Goal: Information Seeking & Learning: Learn about a topic

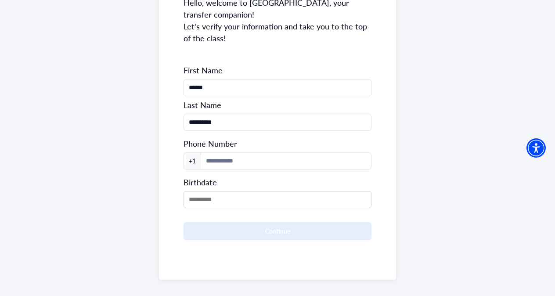
scroll to position [145, 0]
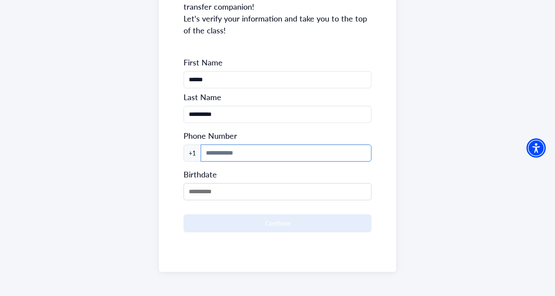
click at [316, 146] on input at bounding box center [286, 152] width 171 height 17
click at [280, 187] on input "MM/DD/YYYY" at bounding box center [277, 191] width 188 height 17
click at [307, 162] on form "**********" at bounding box center [277, 144] width 188 height 175
click at [309, 159] on input "**********" at bounding box center [286, 152] width 171 height 17
type input "**"
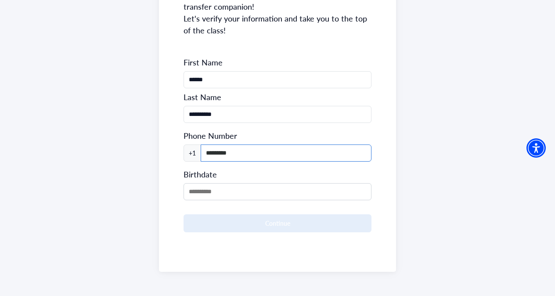
type input "*********"
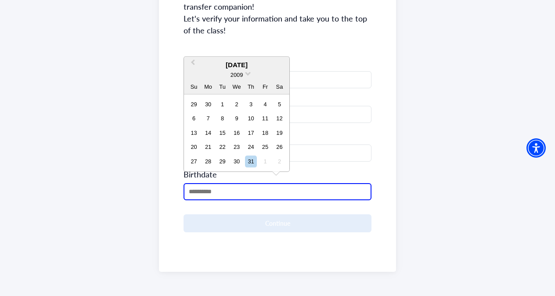
click at [245, 72] on span at bounding box center [248, 73] width 6 height 6
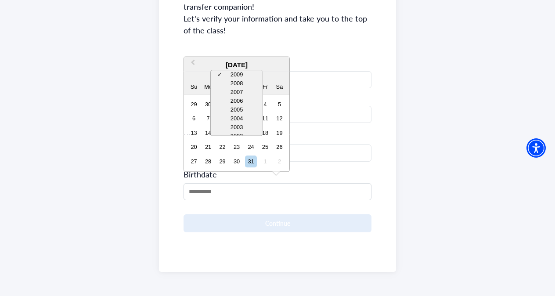
click at [240, 106] on div "2005" at bounding box center [237, 110] width 52 height 9
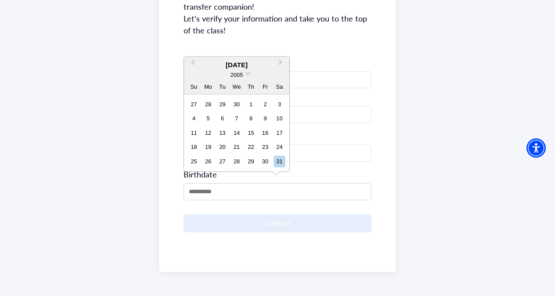
click at [244, 76] on div "2005" at bounding box center [236, 74] width 105 height 9
click at [244, 75] on div "2005" at bounding box center [236, 74] width 105 height 9
click at [245, 71] on div "2005" at bounding box center [236, 74] width 105 height 9
click at [243, 77] on div "2005" at bounding box center [236, 74] width 13 height 9
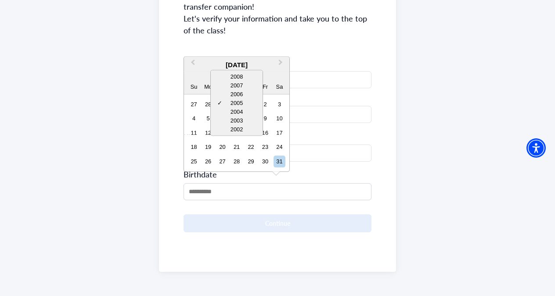
click at [239, 92] on div "2006" at bounding box center [237, 94] width 52 height 9
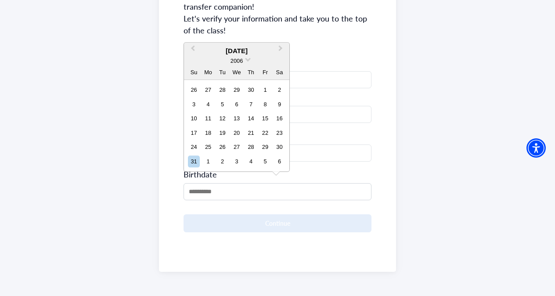
click at [218, 50] on div "[DATE]" at bounding box center [236, 51] width 105 height 10
click at [282, 54] on button "Next Month" at bounding box center [281, 50] width 14 height 14
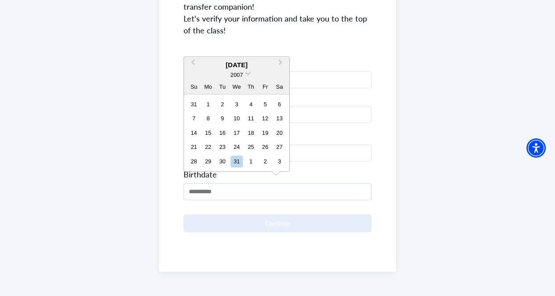
click at [193, 63] on span "Previous Month" at bounding box center [193, 64] width 0 height 13
click at [192, 70] on div "2007" at bounding box center [236, 74] width 105 height 9
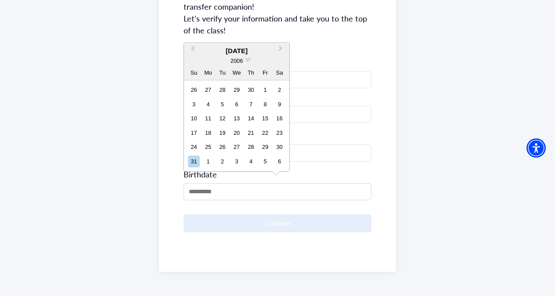
click at [192, 63] on div "2006" at bounding box center [236, 60] width 105 height 9
click at [190, 50] on button "Previous Month" at bounding box center [192, 50] width 14 height 14
click at [190, 50] on div "**********" at bounding box center [277, 91] width 237 height 362
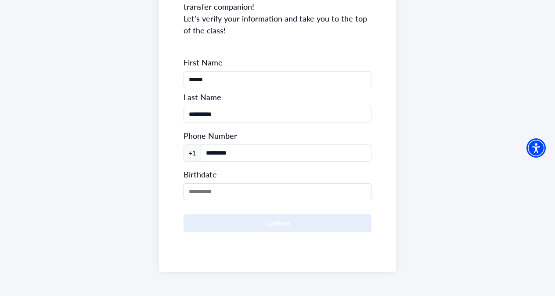
click at [190, 50] on div "**********" at bounding box center [277, 91] width 237 height 362
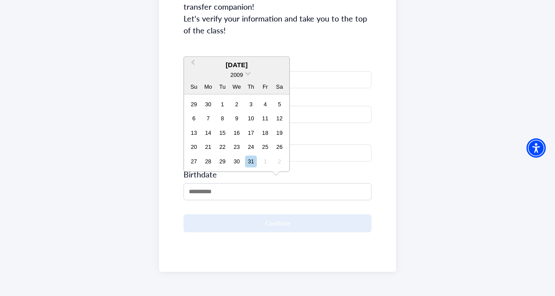
click at [191, 186] on input "MM/DD/YYYY" at bounding box center [277, 191] width 188 height 17
click at [187, 168] on div "27 28 29 30 31 1 2" at bounding box center [237, 161] width 100 height 14
click at [194, 194] on input "MM/DD/YYYY" at bounding box center [277, 191] width 188 height 17
click at [230, 64] on div "[DATE]" at bounding box center [236, 66] width 105 height 10
click at [190, 62] on button "Previous Month" at bounding box center [192, 65] width 14 height 14
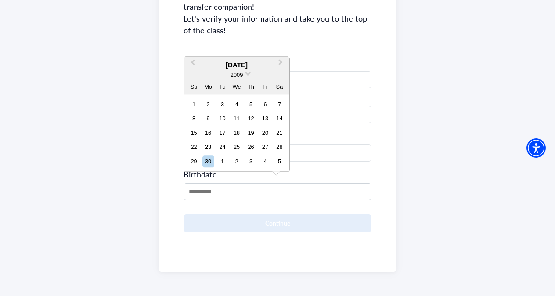
click at [190, 62] on button "Previous Month" at bounding box center [192, 65] width 14 height 14
click at [239, 76] on span "2009" at bounding box center [236, 75] width 12 height 7
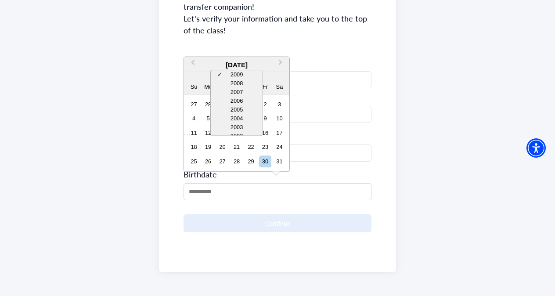
click at [241, 108] on div "2005" at bounding box center [237, 110] width 52 height 9
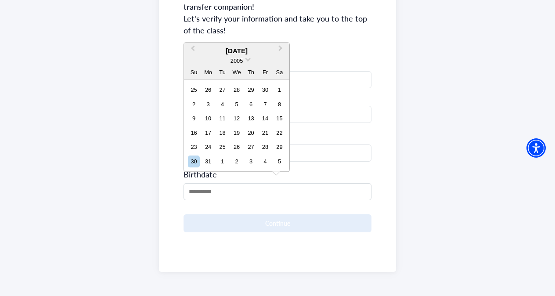
click at [284, 50] on button "Next Month" at bounding box center [281, 50] width 14 height 14
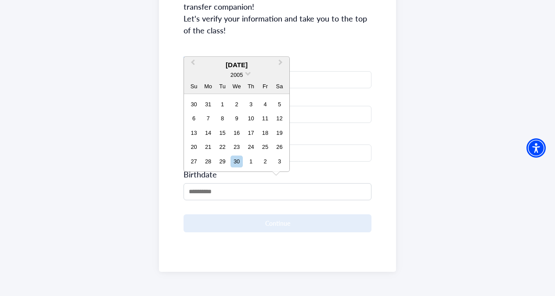
click at [284, 50] on div "**********" at bounding box center [277, 91] width 237 height 362
click at [209, 194] on input "MM/DD/YYYY" at bounding box center [277, 191] width 188 height 17
click at [242, 76] on span "2009" at bounding box center [236, 75] width 12 height 7
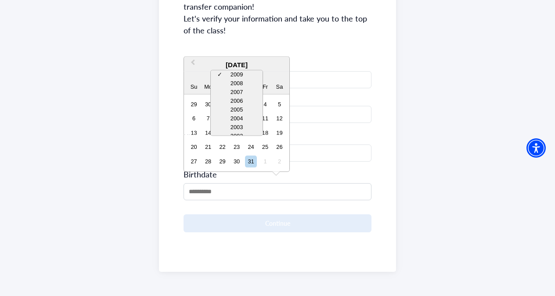
click at [238, 109] on div "2005" at bounding box center [237, 110] width 52 height 9
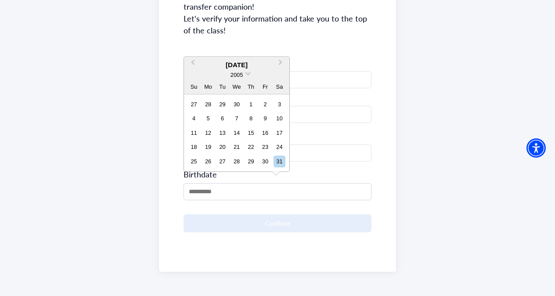
click at [283, 62] on button "Next Month" at bounding box center [281, 65] width 14 height 14
click at [262, 143] on div "24" at bounding box center [265, 147] width 12 height 12
type input "**********"
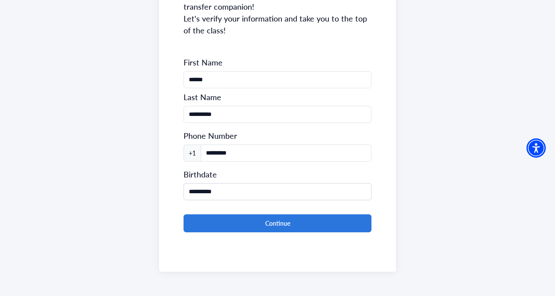
click at [246, 230] on div "**********" at bounding box center [277, 91] width 237 height 362
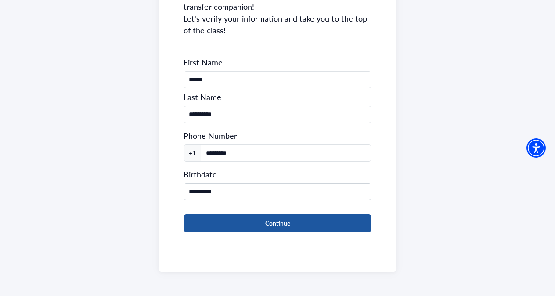
click at [248, 222] on button "Continue" at bounding box center [277, 223] width 188 height 18
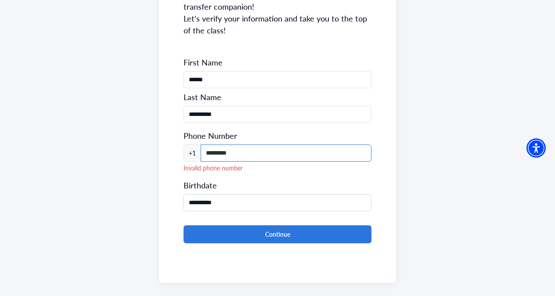
type input "**********"
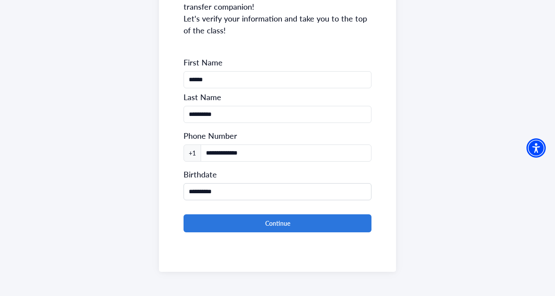
click at [252, 230] on div "**********" at bounding box center [277, 91] width 237 height 362
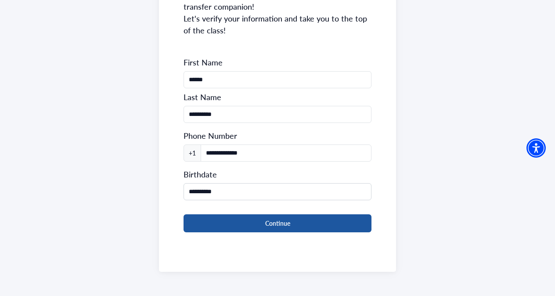
click at [252, 219] on button "Continue" at bounding box center [277, 223] width 188 height 18
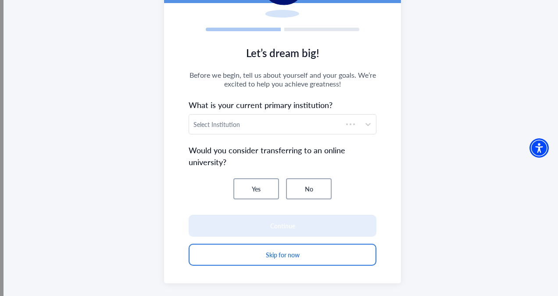
scroll to position [112, 0]
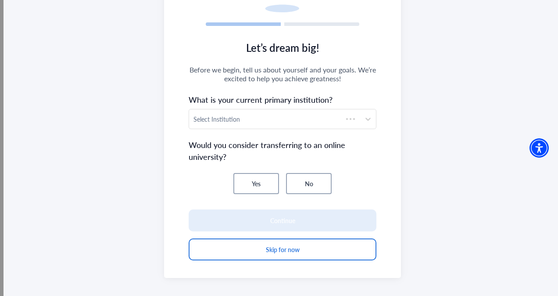
click at [289, 131] on section "Let’s dream big! Before we begin, tell us about yourself and your goals. We’re …" at bounding box center [282, 155] width 237 height 245
click at [289, 125] on div "Select Institution" at bounding box center [274, 118] width 171 height 19
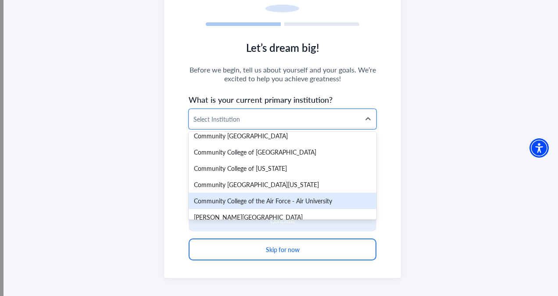
scroll to position [3415, 0]
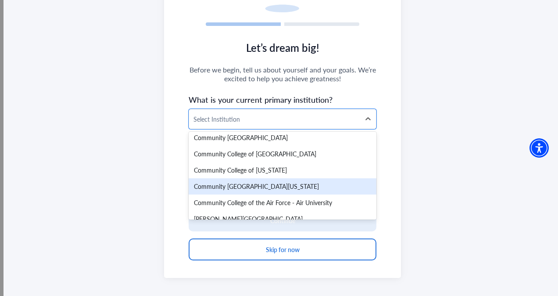
click at [276, 183] on div "Community [GEOGRAPHIC_DATA][US_STATE]" at bounding box center [283, 186] width 188 height 16
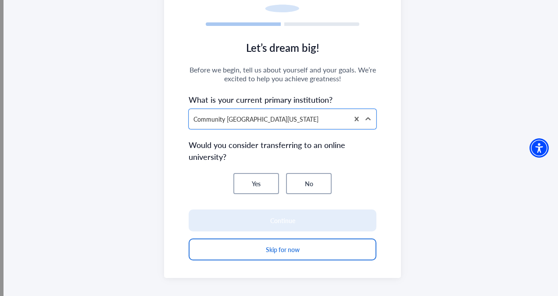
click at [278, 176] on button "Yes" at bounding box center [257, 183] width 46 height 21
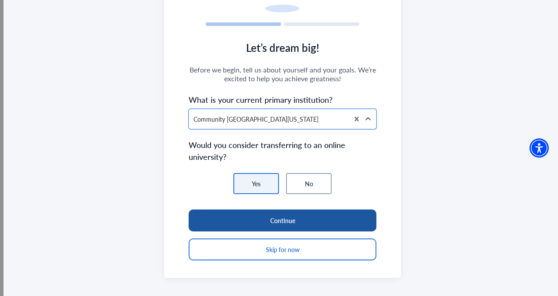
click at [278, 216] on button "Continue" at bounding box center [283, 220] width 188 height 22
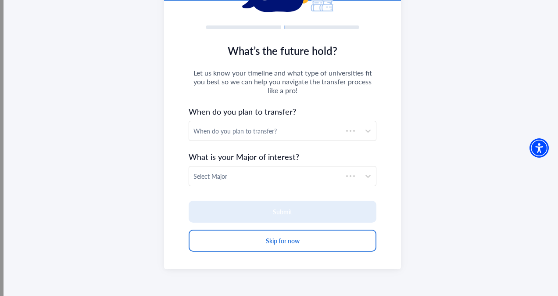
scroll to position [109, 0]
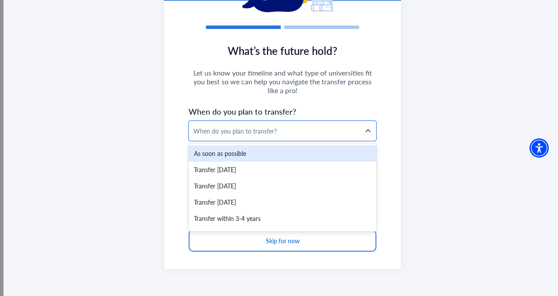
click at [279, 128] on div "When do you plan to transfer?" at bounding box center [275, 130] width 162 height 9
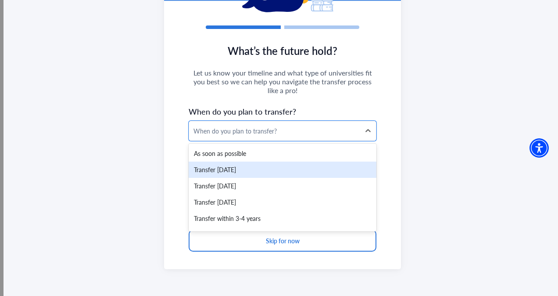
click at [276, 173] on div "Transfer [DATE]" at bounding box center [283, 170] width 188 height 16
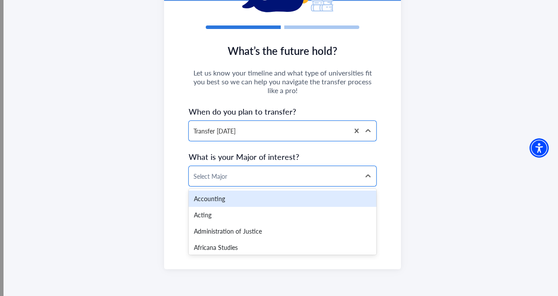
click at [277, 181] on div at bounding box center [275, 176] width 162 height 11
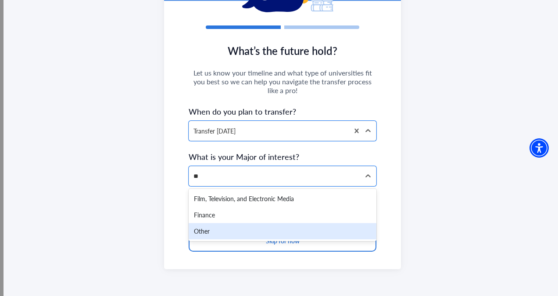
type input "***"
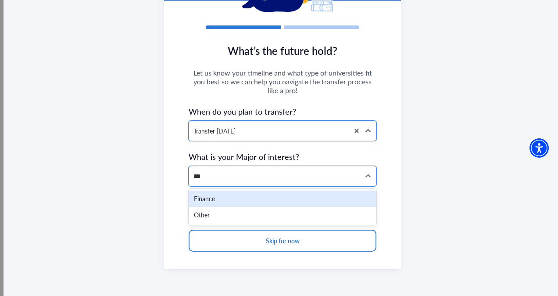
click at [272, 199] on div "Finance" at bounding box center [283, 199] width 188 height 16
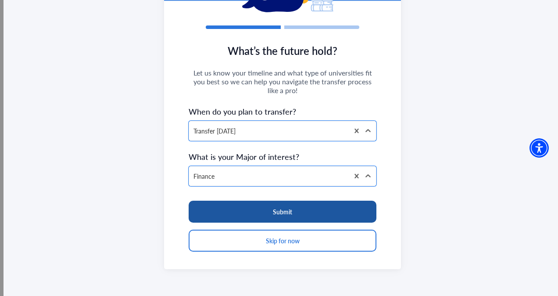
click at [277, 211] on button "Submit" at bounding box center [283, 212] width 188 height 22
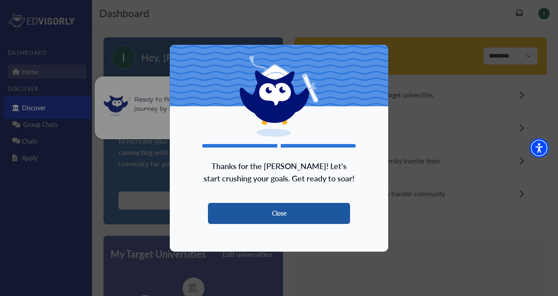
click at [277, 211] on button "Close" at bounding box center [279, 213] width 142 height 21
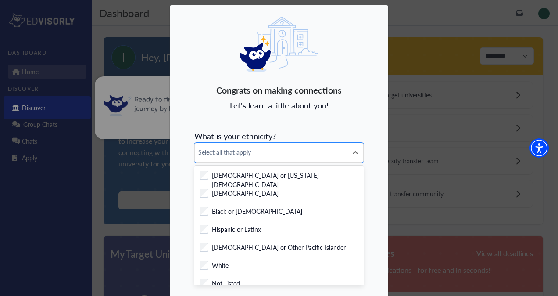
click at [263, 160] on div "Select all that apply" at bounding box center [271, 152] width 153 height 19
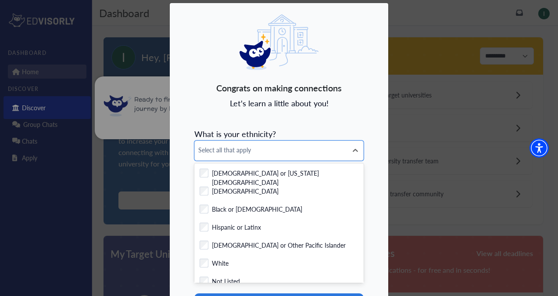
scroll to position [10, 0]
click at [204, 115] on div "Congrats on making connections Let's learn a little about you! What is your eth…" at bounding box center [278, 186] width 219 height 366
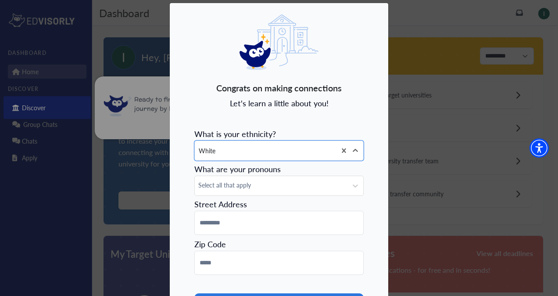
click at [360, 148] on div at bounding box center [356, 151] width 16 height 16
click at [322, 183] on span "Select all that apply" at bounding box center [271, 184] width 146 height 9
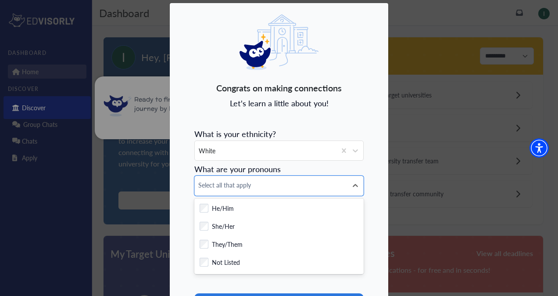
click at [200, 203] on div "Checkbox field He/Him" at bounding box center [278, 209] width 169 height 18
click at [183, 194] on div "Congrats on making connections Let's learn a little about you! What is your eth…" at bounding box center [278, 186] width 219 height 366
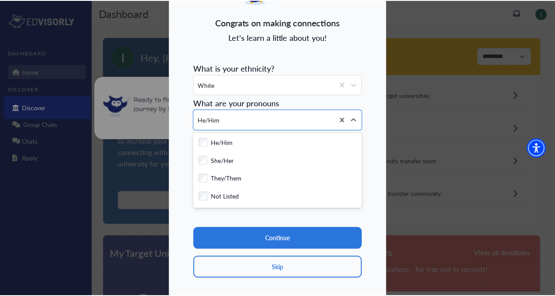
scroll to position [84, 0]
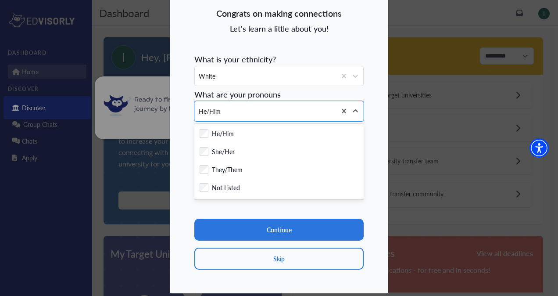
click at [240, 253] on button "Skip" at bounding box center [278, 259] width 169 height 22
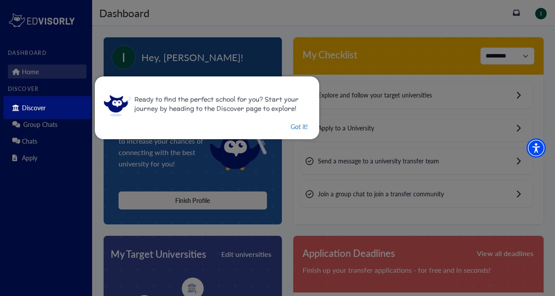
click at [290, 130] on button "Got it!" at bounding box center [299, 126] width 19 height 11
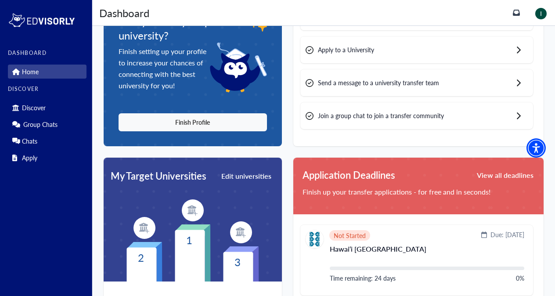
scroll to position [79, 0]
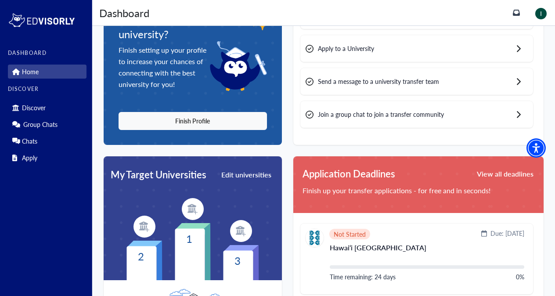
click at [52, 111] on link "Discover" at bounding box center [47, 108] width 79 height 14
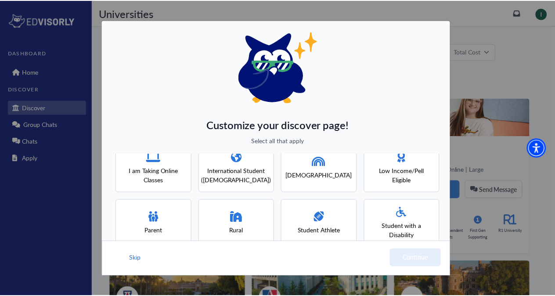
scroll to position [72, 0]
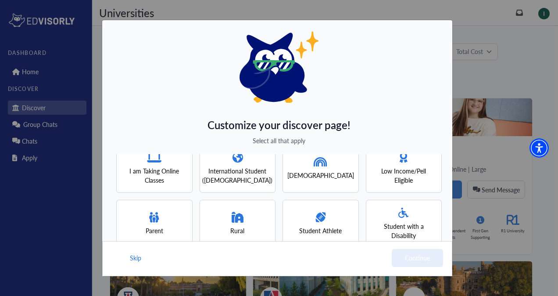
click at [134, 256] on button "Skip" at bounding box center [135, 258] width 13 height 18
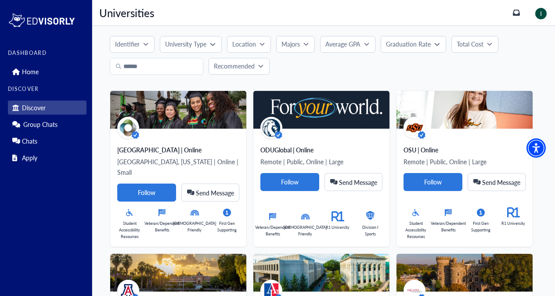
scroll to position [0, 0]
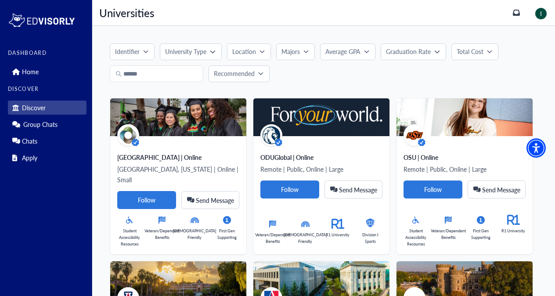
click at [290, 53] on p "Majors" at bounding box center [290, 51] width 18 height 9
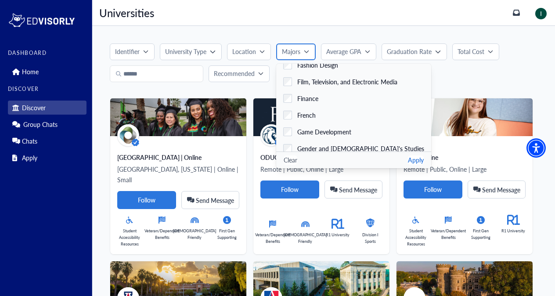
scroll to position [742, 0]
click at [408, 157] on button "Apply" at bounding box center [416, 159] width 16 height 9
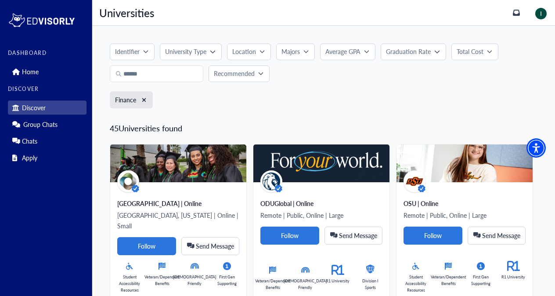
click at [208, 58] on button "University Type" at bounding box center [190, 51] width 61 height 17
click at [281, 123] on button "Apply" at bounding box center [286, 122] width 16 height 9
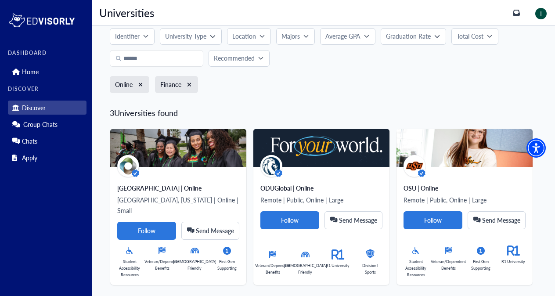
click at [431, 190] on div "OSU | Online" at bounding box center [464, 187] width 122 height 9
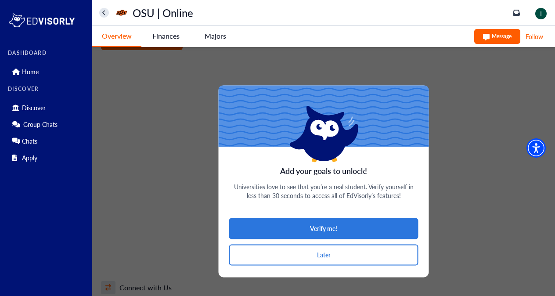
scroll to position [515, 0]
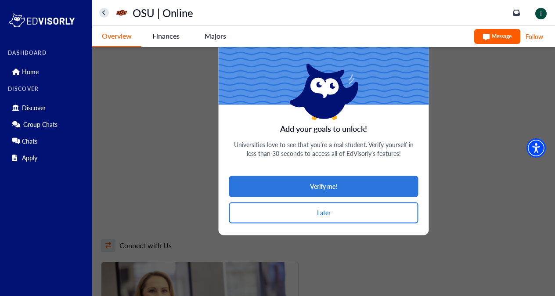
click at [386, 214] on button "Later" at bounding box center [323, 212] width 189 height 21
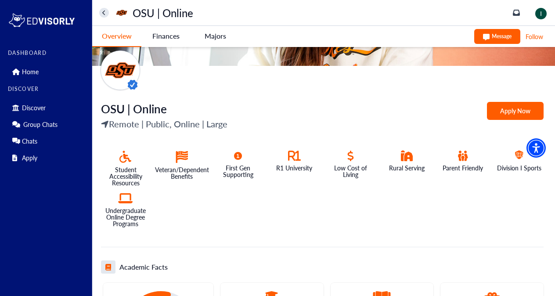
scroll to position [0, 0]
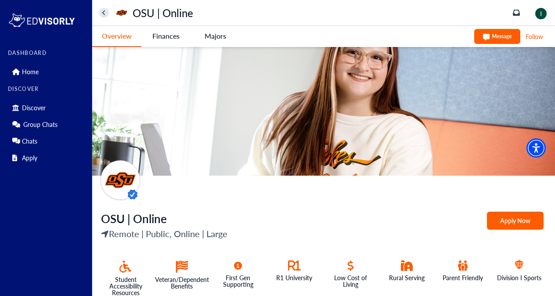
click at [106, 16] on button "home" at bounding box center [104, 13] width 10 height 10
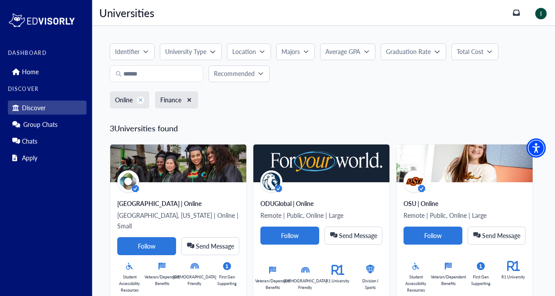
click at [143, 99] on icon "xmark" at bounding box center [140, 100] width 5 height 6
click at [145, 99] on icon "xmark" at bounding box center [144, 100] width 4 height 4
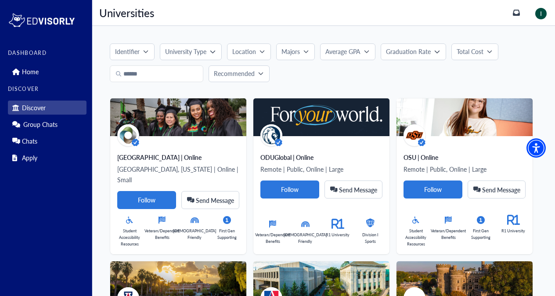
click at [237, 77] on p "Recommended" at bounding box center [234, 73] width 41 height 9
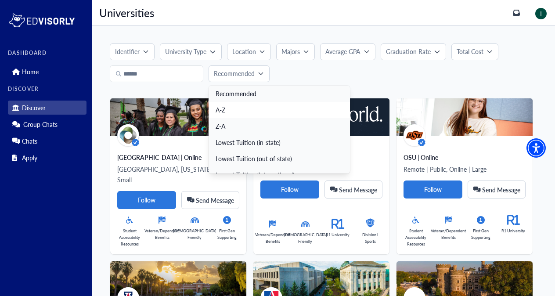
click at [232, 111] on link "A-Z" at bounding box center [279, 110] width 141 height 16
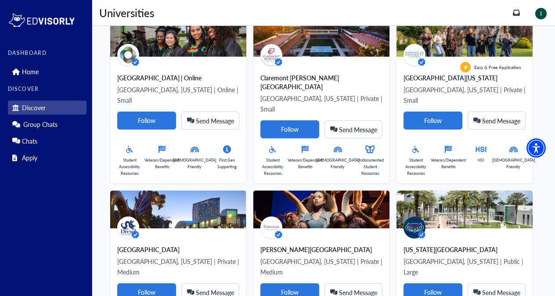
scroll to position [429, 0]
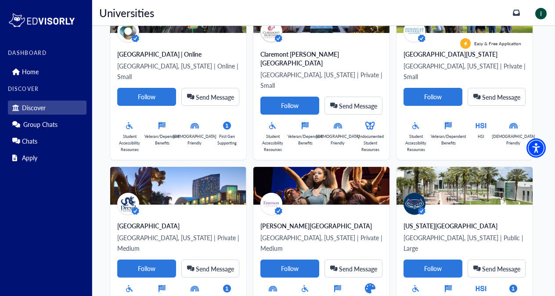
click at [440, 221] on div "[US_STATE][GEOGRAPHIC_DATA]" at bounding box center [464, 225] width 122 height 9
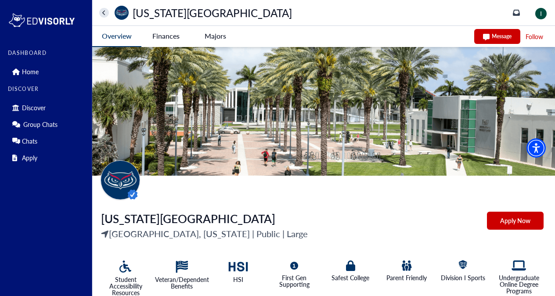
scroll to position [0, 0]
